Goal: Transaction & Acquisition: Purchase product/service

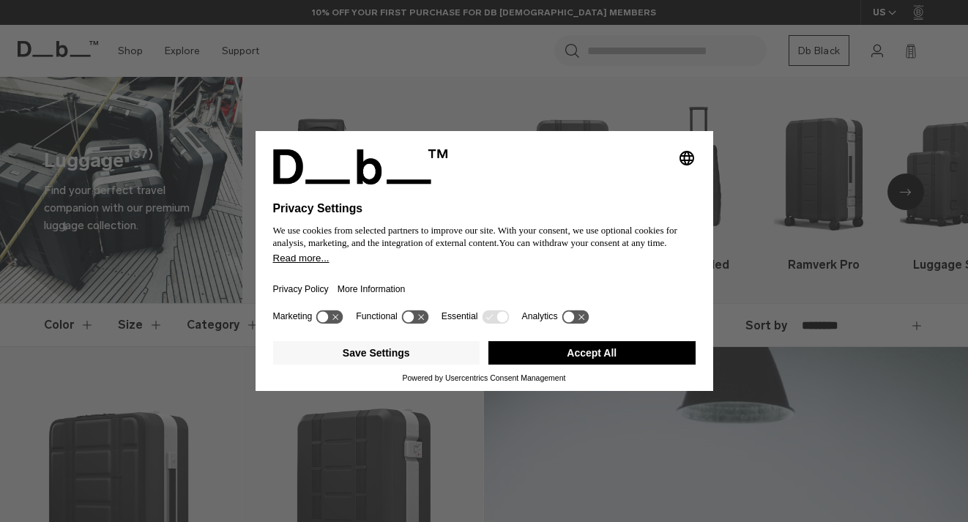
click at [584, 352] on button "Accept All" at bounding box center [592, 352] width 207 height 23
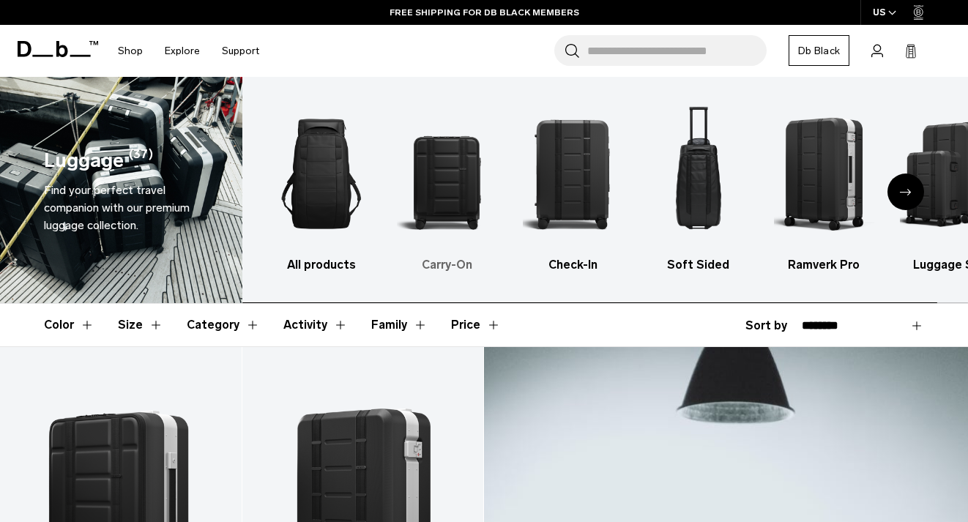
click at [456, 199] on img "2 / 6" at bounding box center [447, 174] width 100 height 150
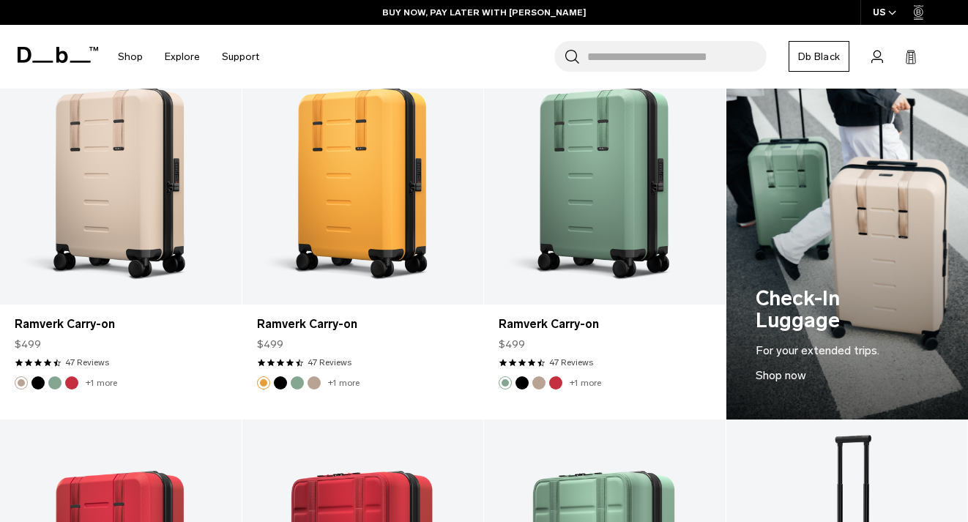
scroll to position [1078, 0]
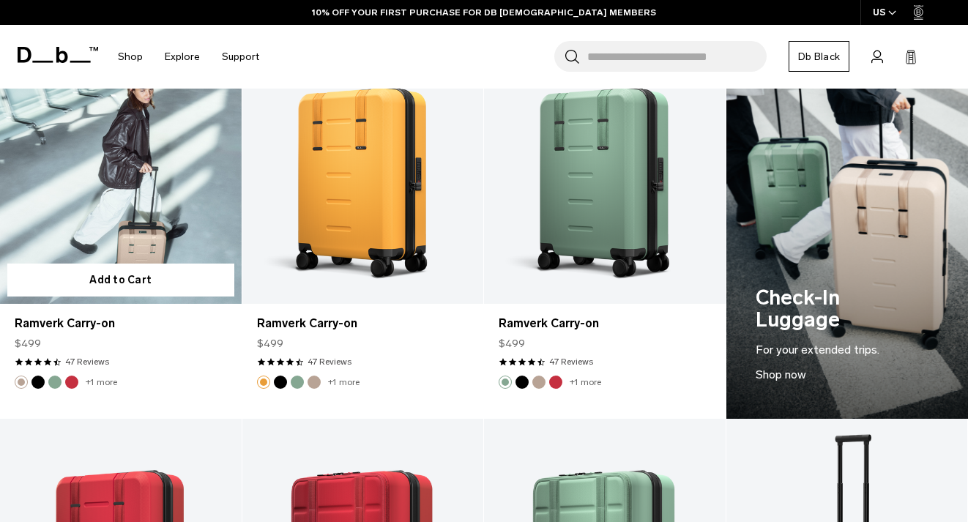
click at [38, 380] on button "Black Out" at bounding box center [37, 382] width 13 height 13
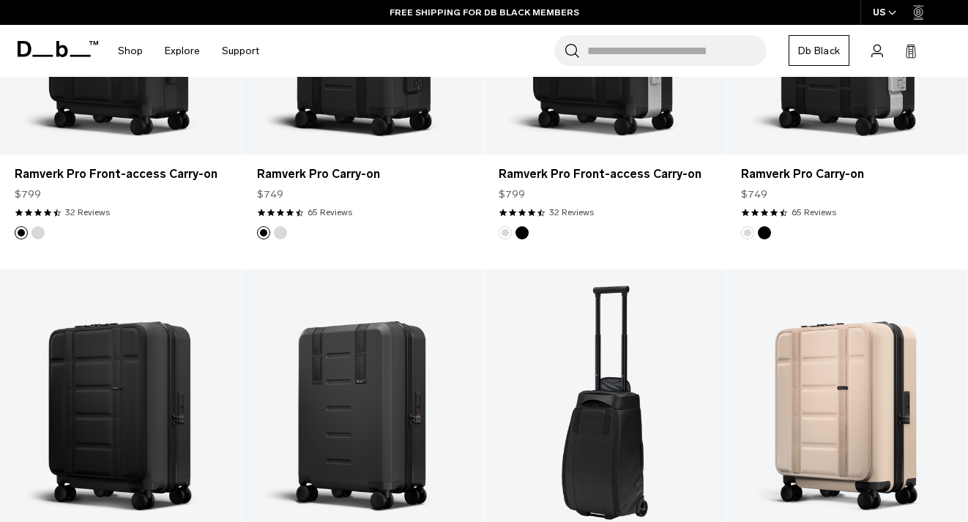
scroll to position [0, 0]
